Goal: Task Accomplishment & Management: Use online tool/utility

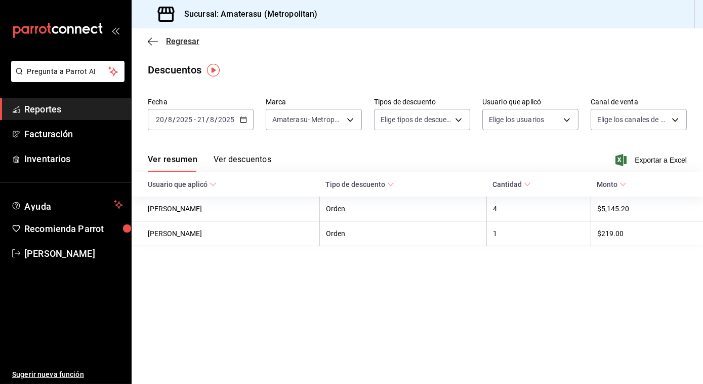
click at [154, 36] on span "Regresar" at bounding box center [174, 41] width 52 height 10
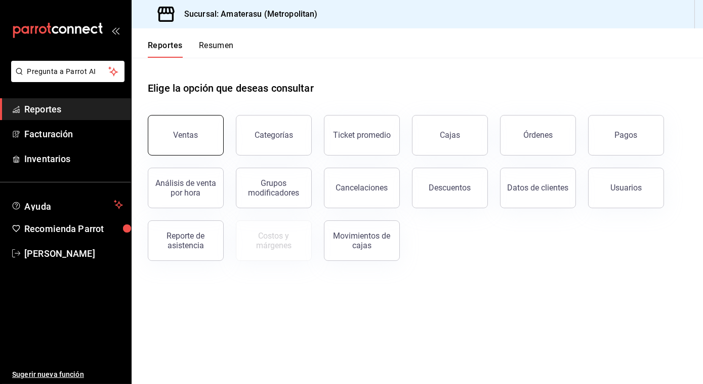
click at [215, 148] on button "Ventas" at bounding box center [186, 135] width 76 height 40
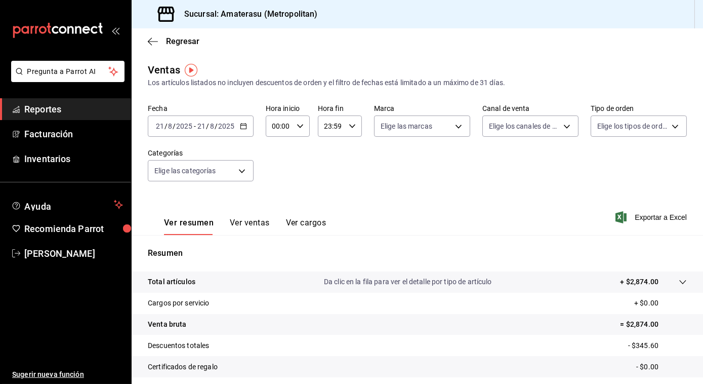
click at [245, 121] on div "[DATE] [DATE] - [DATE] [DATE]" at bounding box center [201, 125] width 106 height 21
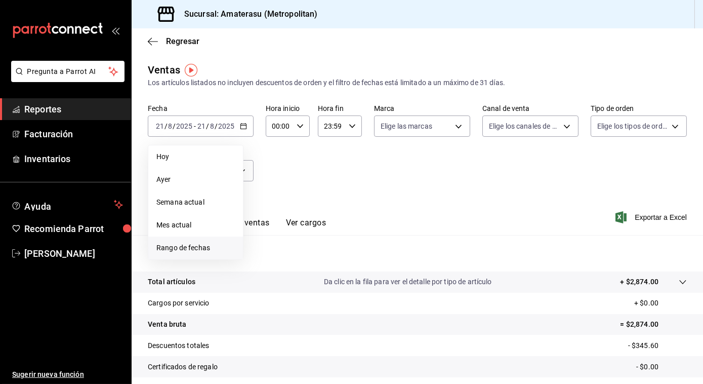
click at [183, 249] on span "Rango de fechas" at bounding box center [195, 247] width 78 height 11
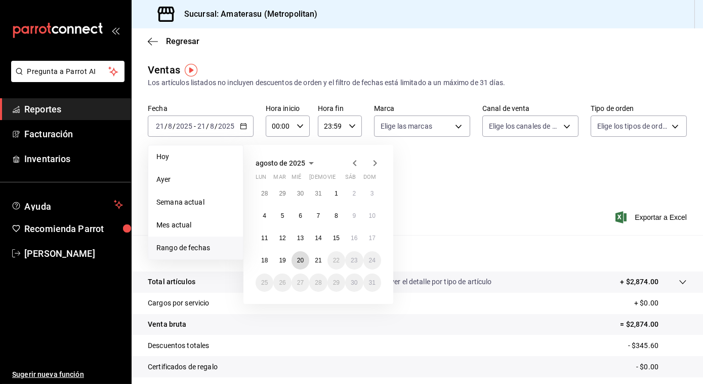
click at [301, 261] on abbr "20" at bounding box center [300, 260] width 7 height 7
click at [317, 261] on abbr "21" at bounding box center [318, 260] width 7 height 7
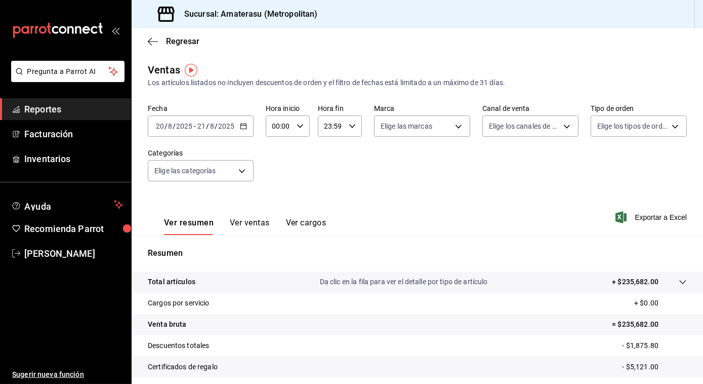
click at [290, 126] on input "00:00" at bounding box center [279, 126] width 27 height 20
click at [275, 176] on span "05" at bounding box center [276, 173] width 6 height 8
type input "05:00"
click at [341, 131] on div at bounding box center [351, 192] width 703 height 384
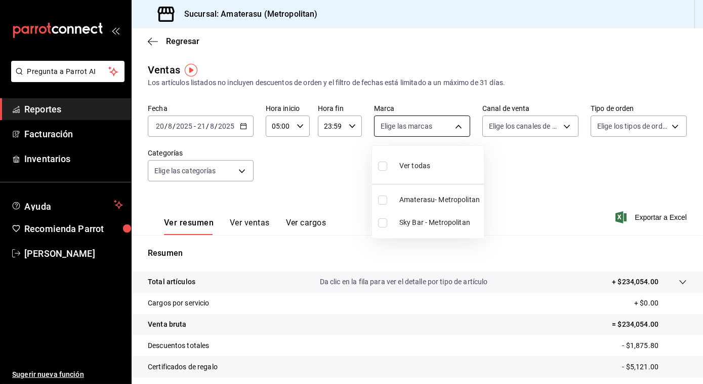
click at [341, 132] on body "Pregunta a Parrot AI Reportes Facturación Inventarios Ayuda Recomienda Parrot […" at bounding box center [351, 192] width 703 height 384
click at [341, 167] on input "checkbox" at bounding box center [382, 165] width 9 height 9
checkbox input "true"
type input "e4cd7fcb-d45b-43ae-a99f-ad4ccfcd9032,f3afaab8-8c3d-4e49-a299-af9bdf6027b2"
checkbox input "true"
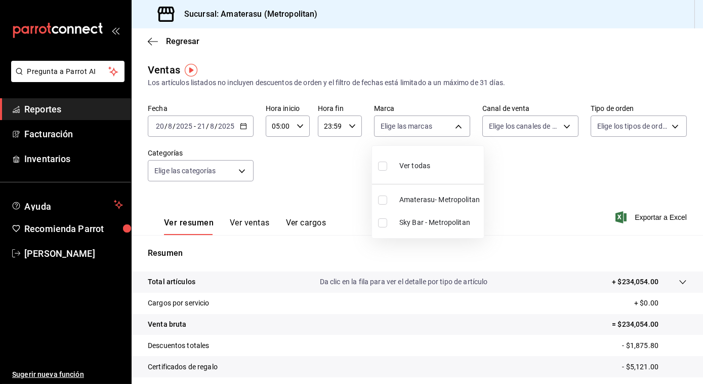
checkbox input "true"
click at [341, 205] on div at bounding box center [351, 192] width 703 height 384
click at [341, 221] on span "Exportar a Excel" at bounding box center [652, 217] width 69 height 12
click at [150, 47] on div "Regresar" at bounding box center [417, 41] width 571 height 26
click at [150, 44] on icon "button" at bounding box center [150, 41] width 4 height 8
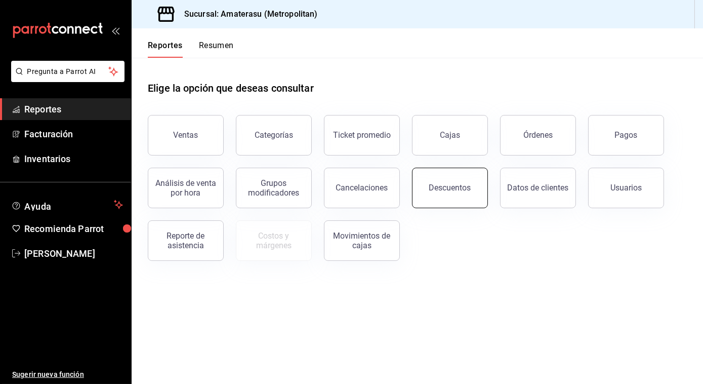
click at [341, 196] on button "Descuentos" at bounding box center [450, 188] width 76 height 40
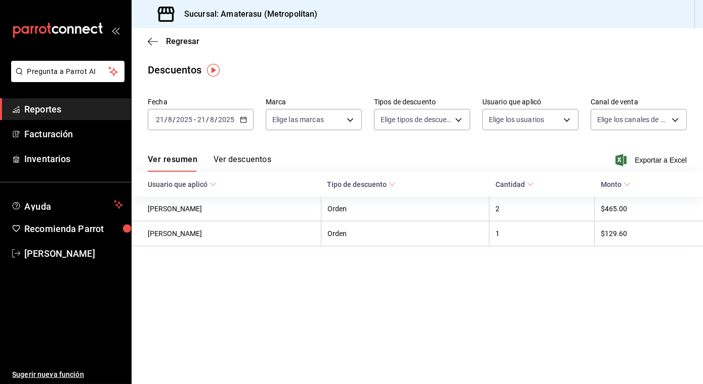
click at [234, 115] on div "[DATE] [DATE] - [DATE] [DATE]" at bounding box center [201, 119] width 106 height 21
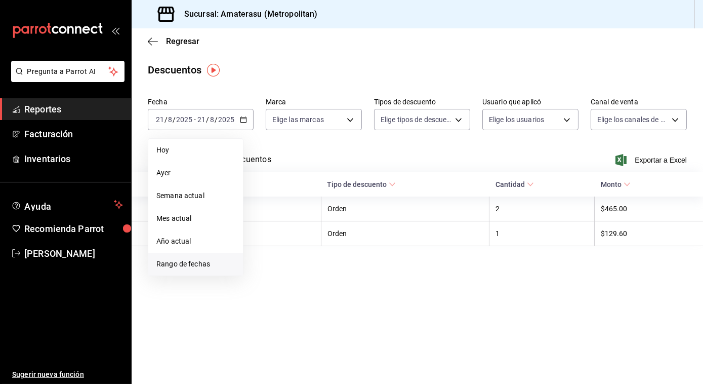
click at [184, 262] on span "Rango de fechas" at bounding box center [195, 264] width 78 height 11
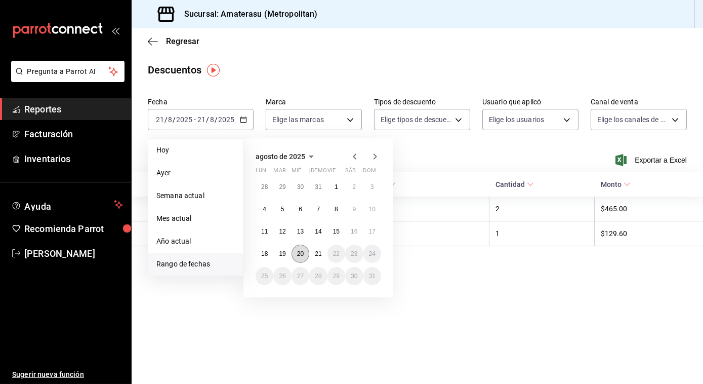
click at [293, 251] on button "20" at bounding box center [301, 253] width 18 height 18
click at [326, 254] on button "21" at bounding box center [318, 253] width 18 height 18
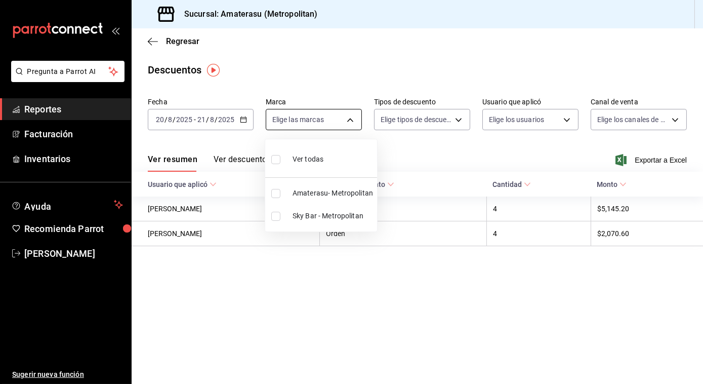
click at [341, 122] on body "Pregunta a Parrot AI Reportes Facturación Inventarios Ayuda Recomienda Parrot […" at bounding box center [351, 192] width 703 height 384
click at [278, 159] on input "checkbox" at bounding box center [275, 159] width 9 height 9
checkbox input "true"
type input "e4cd7fcb-d45b-43ae-a99f-ad4ccfcd9032,f3afaab8-8c3d-4e49-a299-af9bdf6027b2"
checkbox input "true"
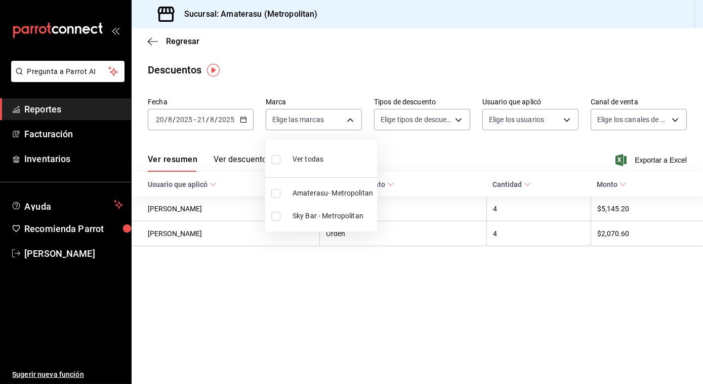
checkbox input "true"
click at [341, 160] on div at bounding box center [351, 192] width 703 height 384
click at [341, 154] on span "Exportar a Excel" at bounding box center [652, 160] width 69 height 12
